Goal: Information Seeking & Learning: Learn about a topic

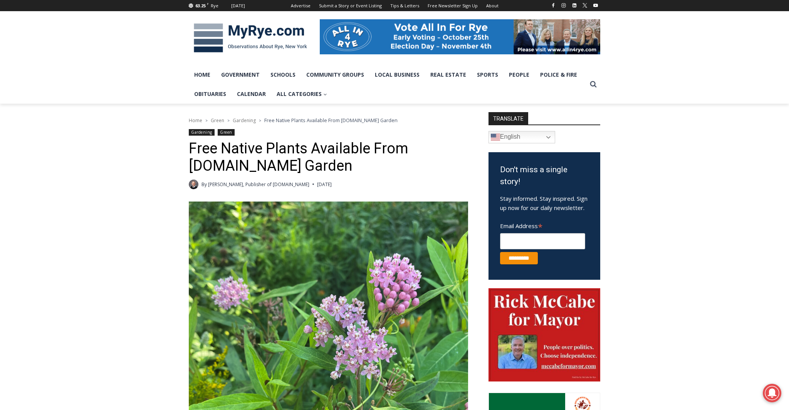
click at [377, 11] on link "Submit a Story or Event Listing" at bounding box center [350, 5] width 71 height 11
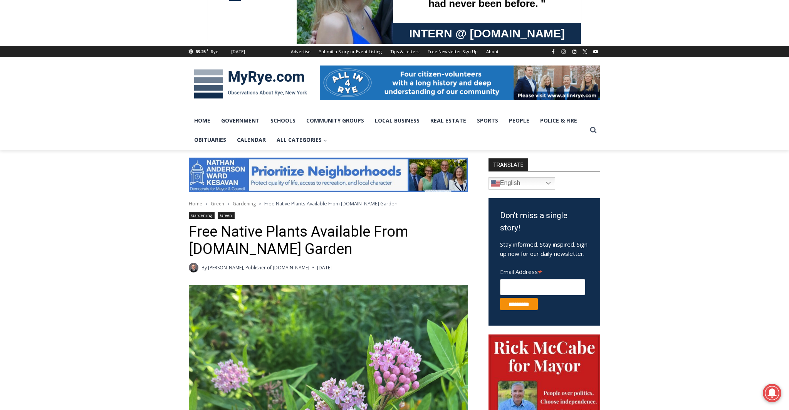
scroll to position [181, 0]
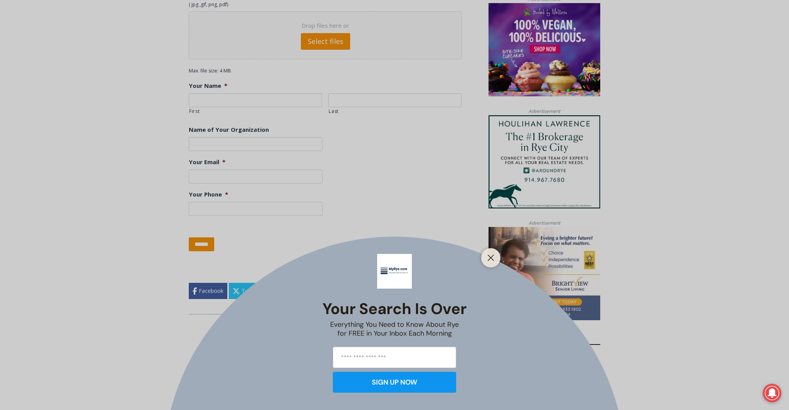
scroll to position [622, 0]
click at [487, 261] on button "Close" at bounding box center [490, 257] width 11 height 11
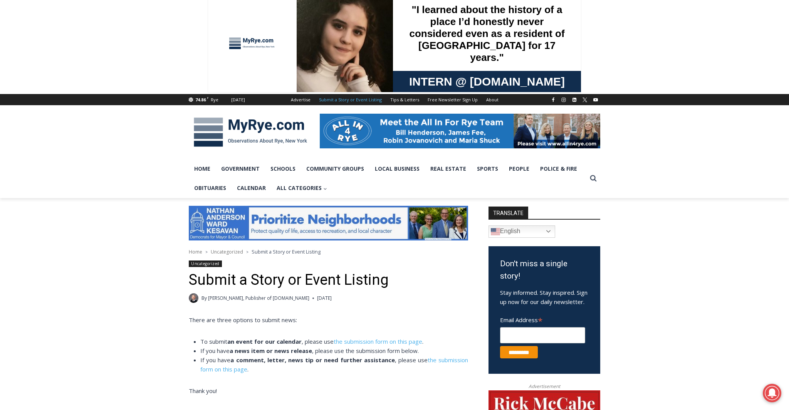
scroll to position [0, 0]
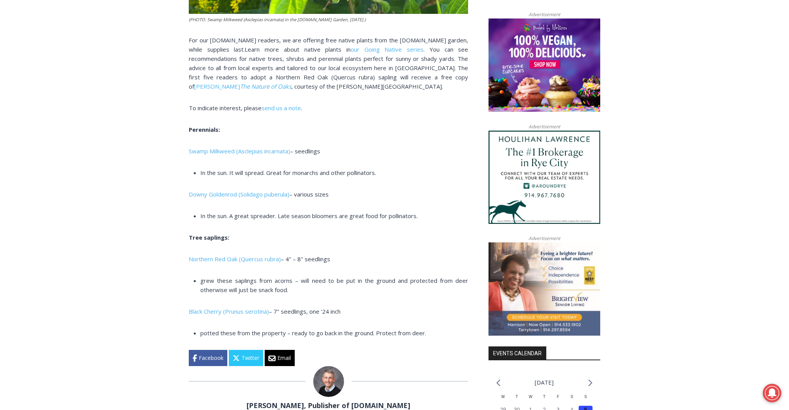
scroll to position [608, 0]
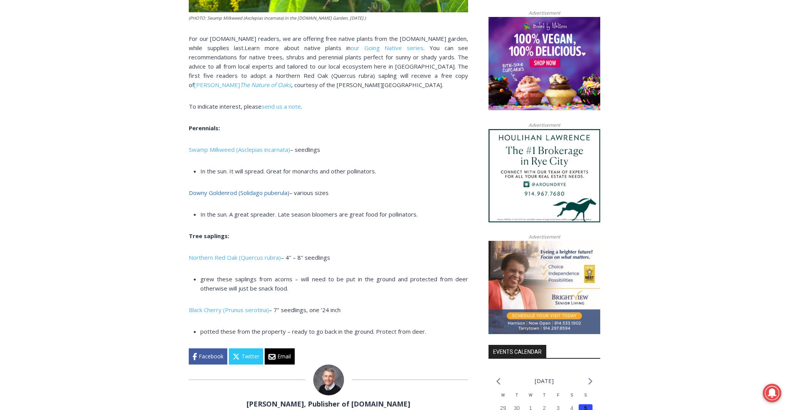
click at [220, 193] on link "Downy Goldenrod (Solidago puberula)" at bounding box center [239, 193] width 101 height 8
click at [233, 149] on link "Swamp Milkweed (Asclepias incarnata)" at bounding box center [239, 150] width 101 height 8
